Goal: Task Accomplishment & Management: Use online tool/utility

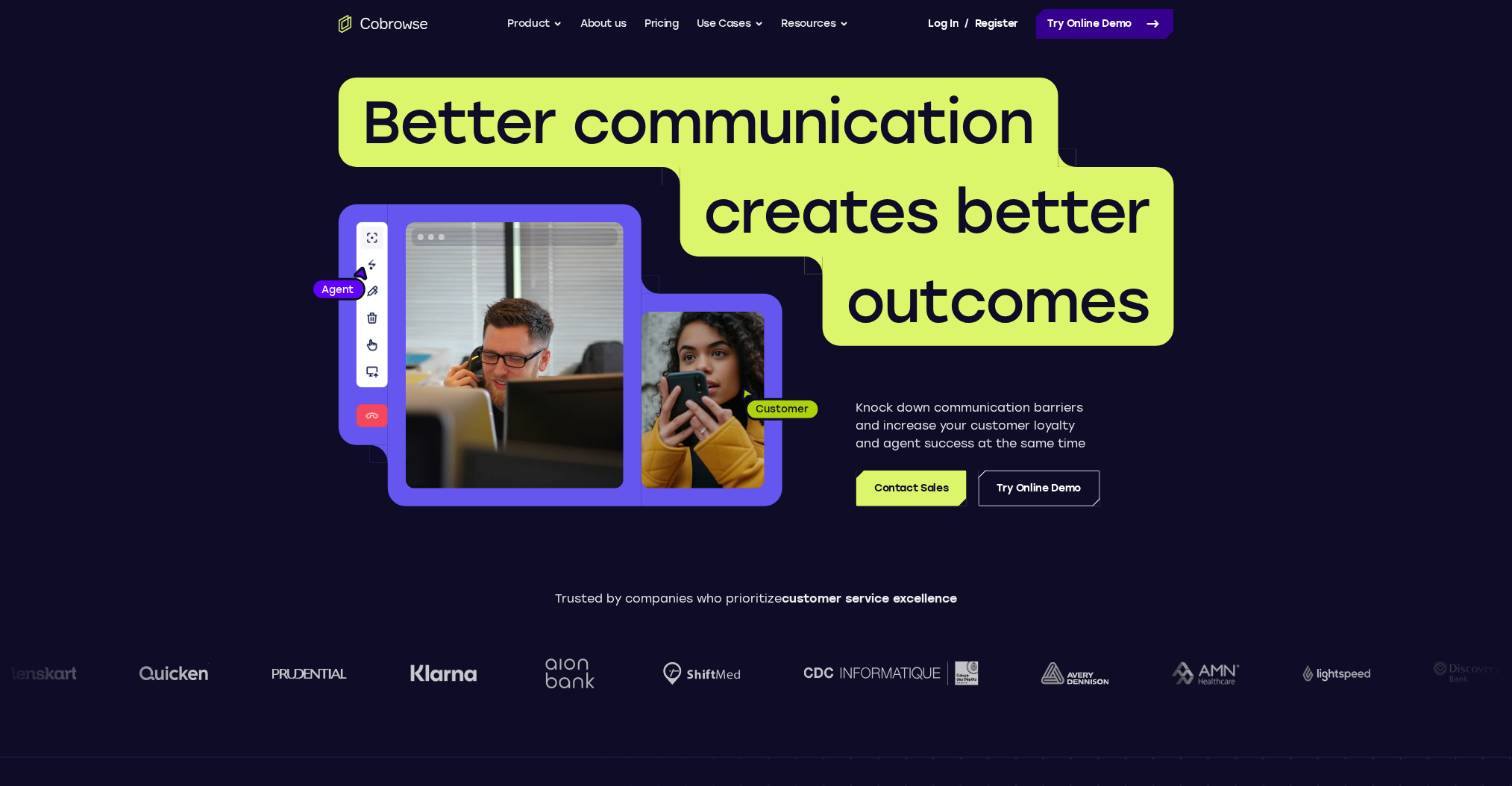
click at [1048, 22] on link "Try Online Demo" at bounding box center [1105, 24] width 138 height 30
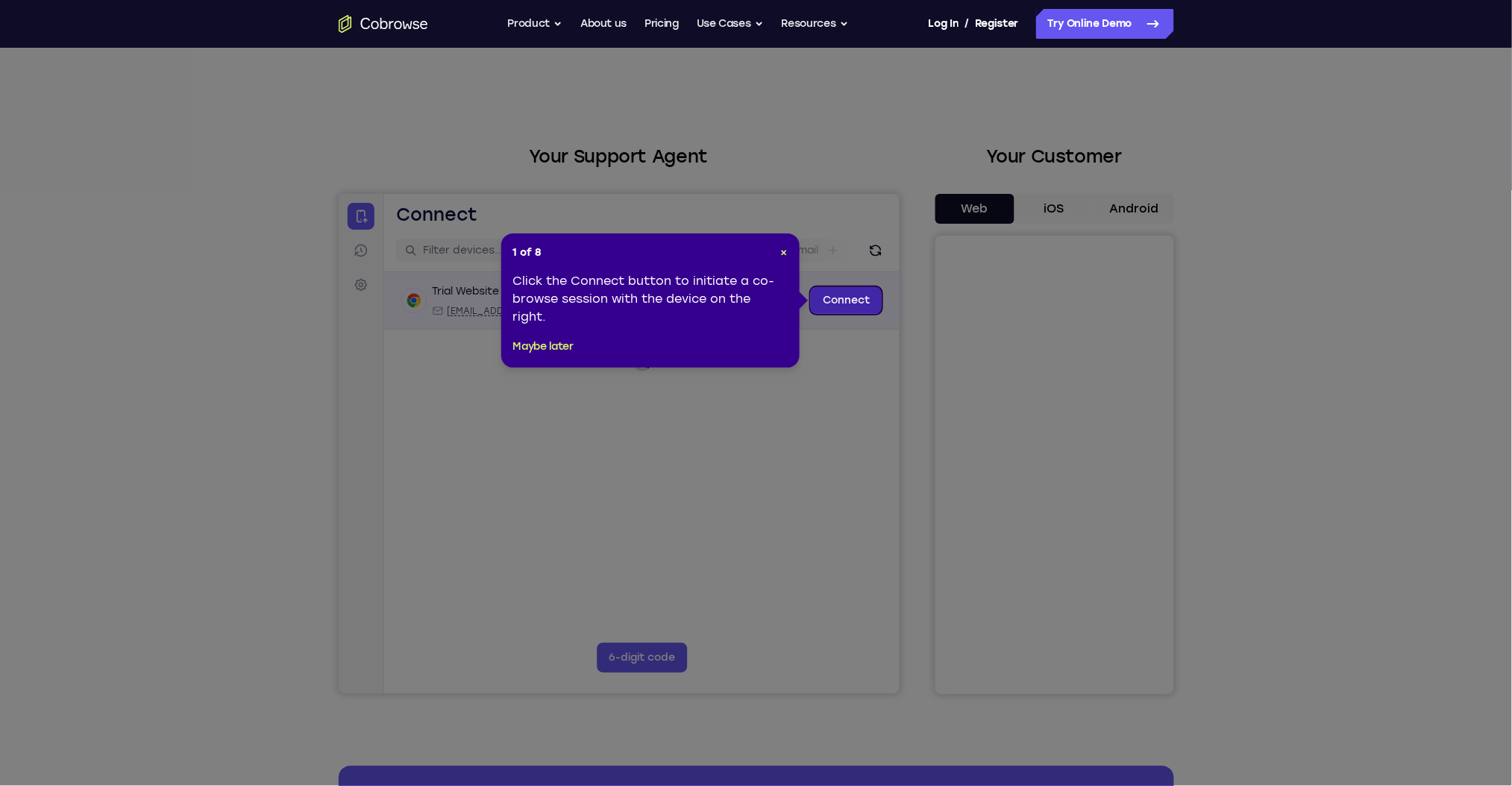
click at [838, 305] on link "Connect" at bounding box center [845, 300] width 71 height 27
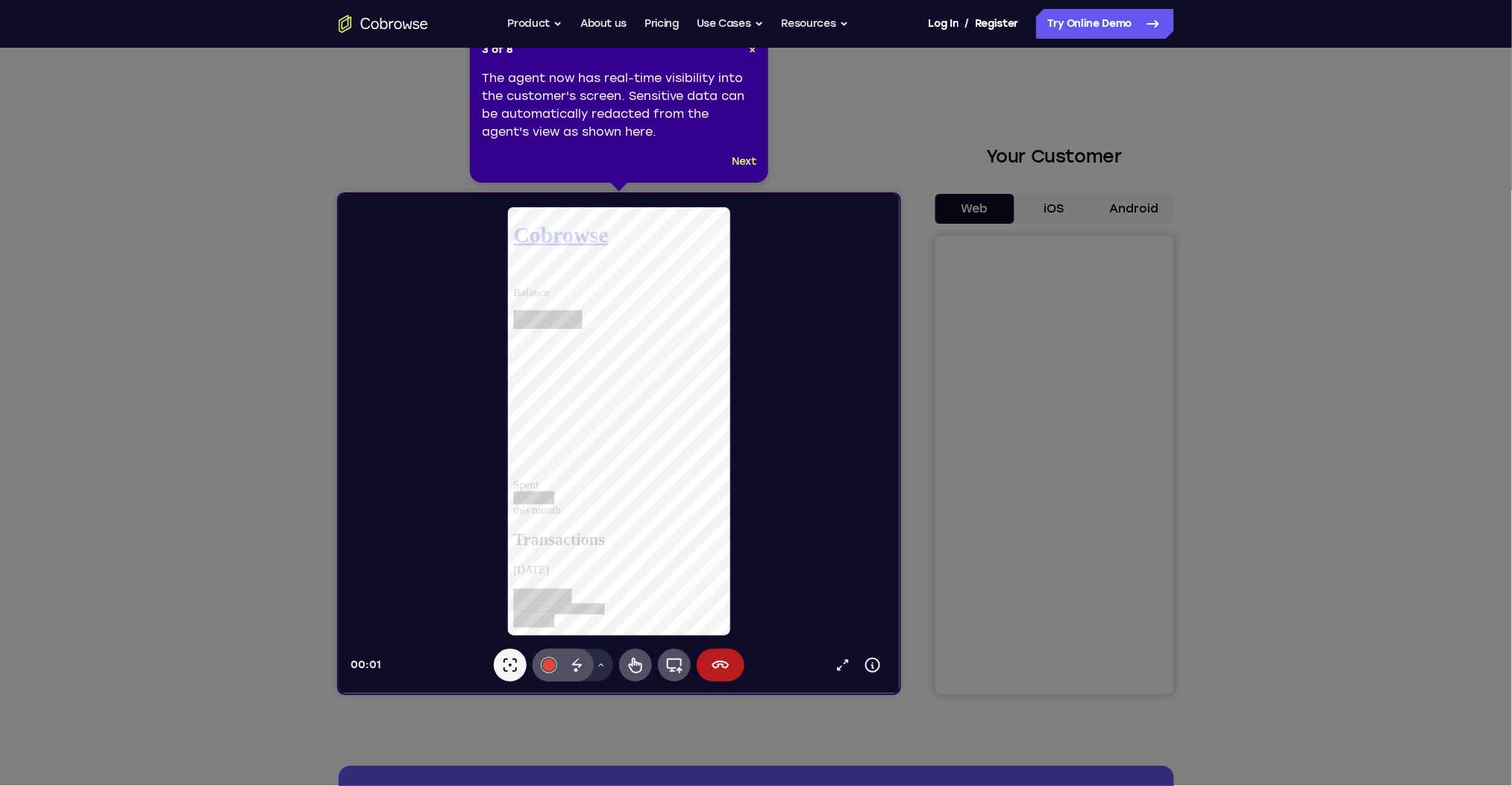
click at [749, 44] on nav "Go back Powerful, Flexible and Trustworthy. Avoid all extra friction for both A…" at bounding box center [756, 24] width 1512 height 48
click at [755, 43] on nav "Go back Powerful, Flexible and Trustworthy. Avoid all extra friction for both A…" at bounding box center [756, 24] width 1512 height 48
click at [754, 54] on span "×" at bounding box center [753, 49] width 7 height 13
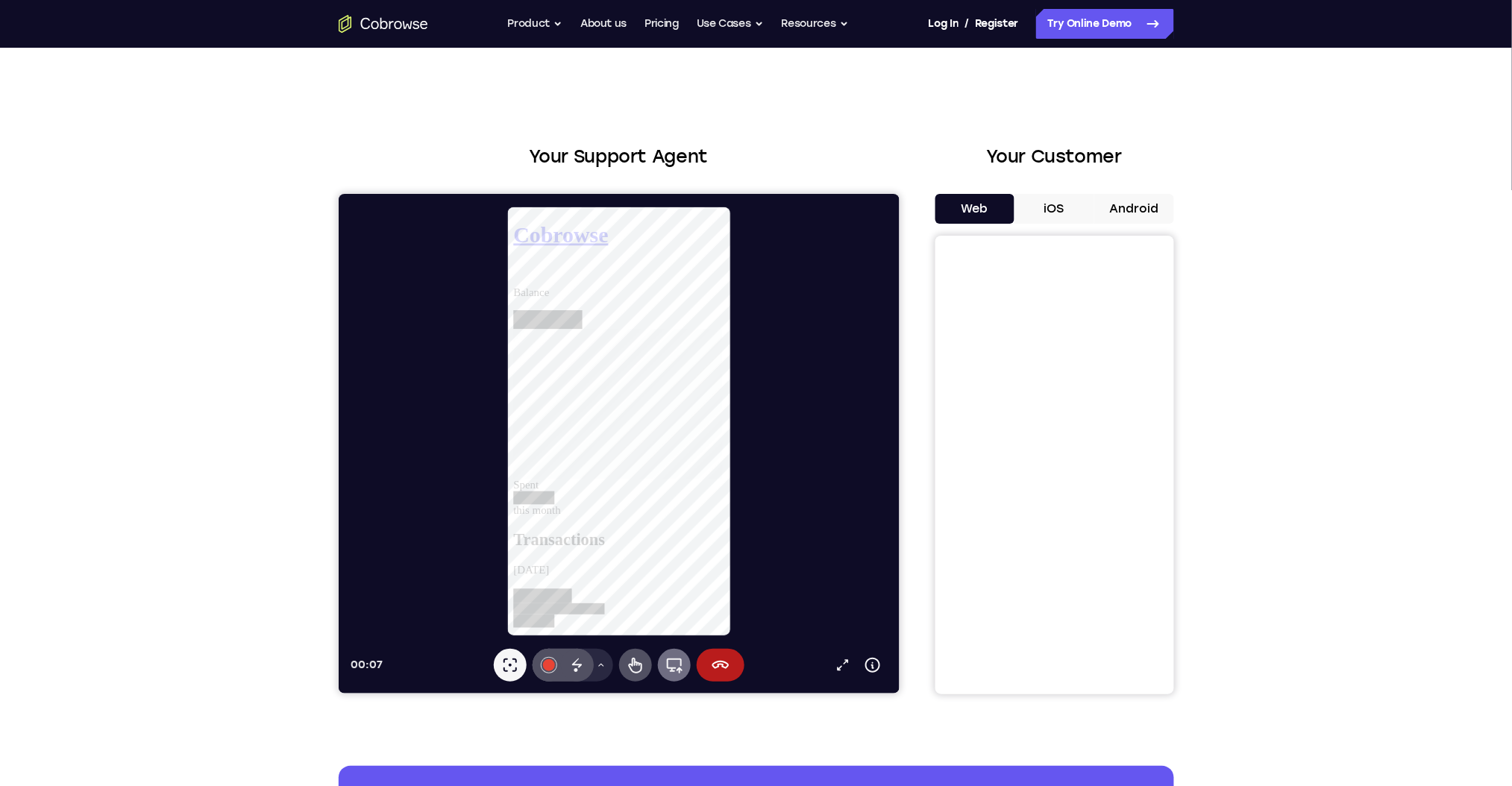
click at [675, 671] on icon at bounding box center [674, 665] width 18 height 18
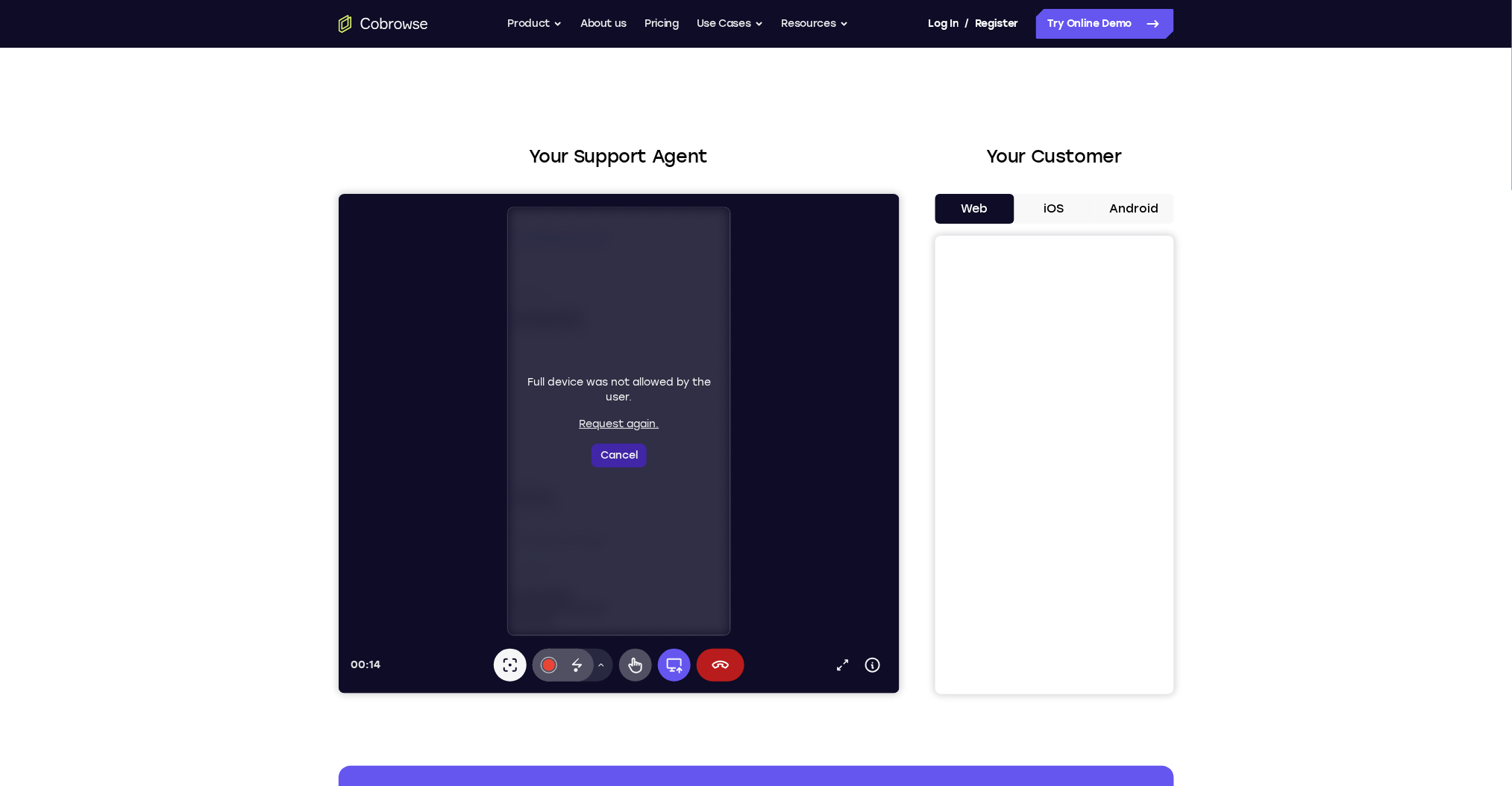
click at [628, 448] on button "Cancel" at bounding box center [618, 455] width 55 height 24
